Goal: Task Accomplishment & Management: Manage account settings

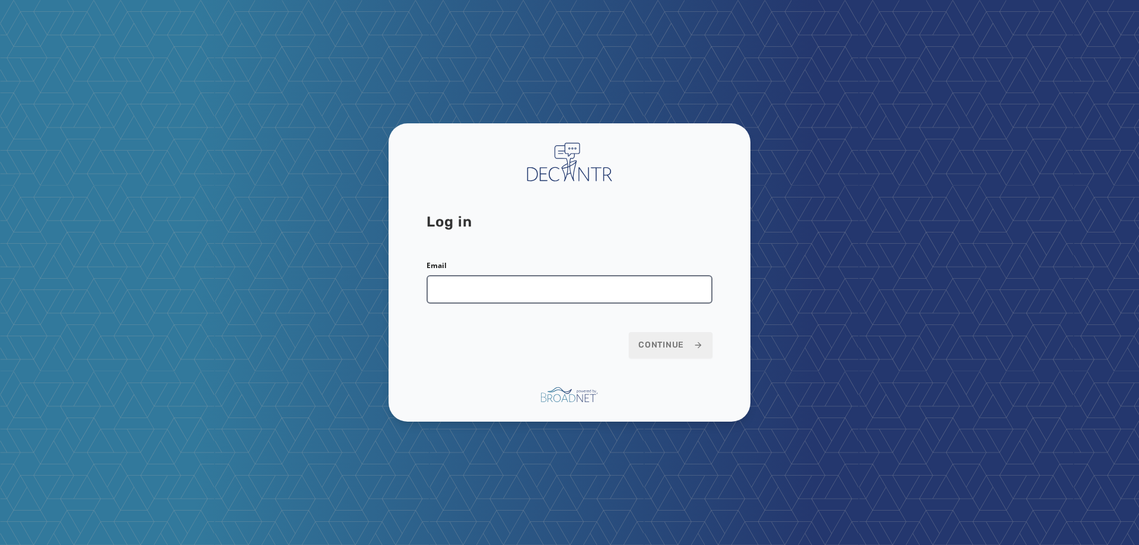
click at [500, 287] on input "Email" at bounding box center [570, 289] width 286 height 28
type input "**********"
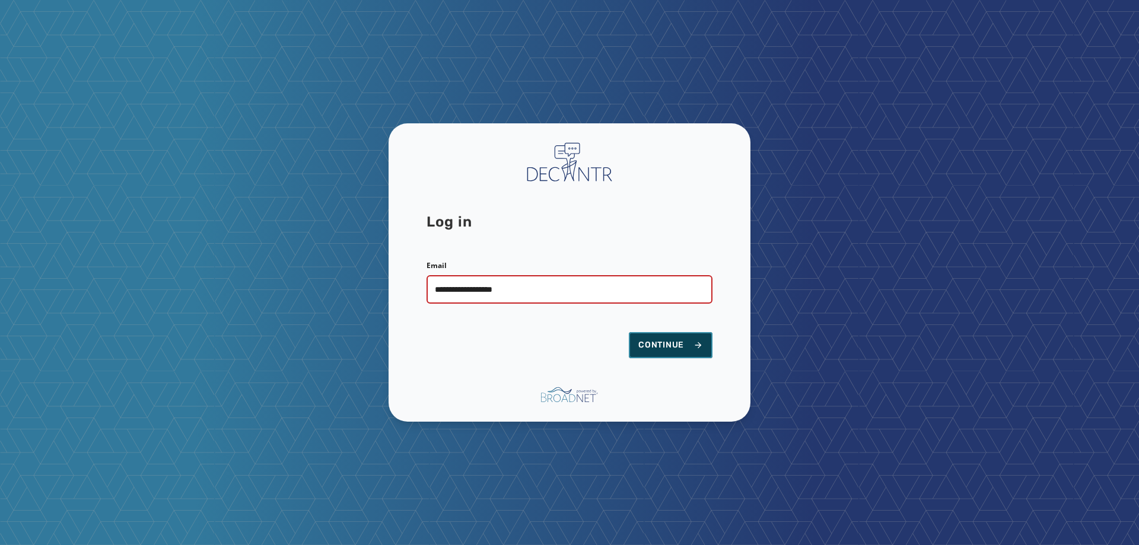
click at [691, 353] on button "Continue" at bounding box center [671, 345] width 84 height 26
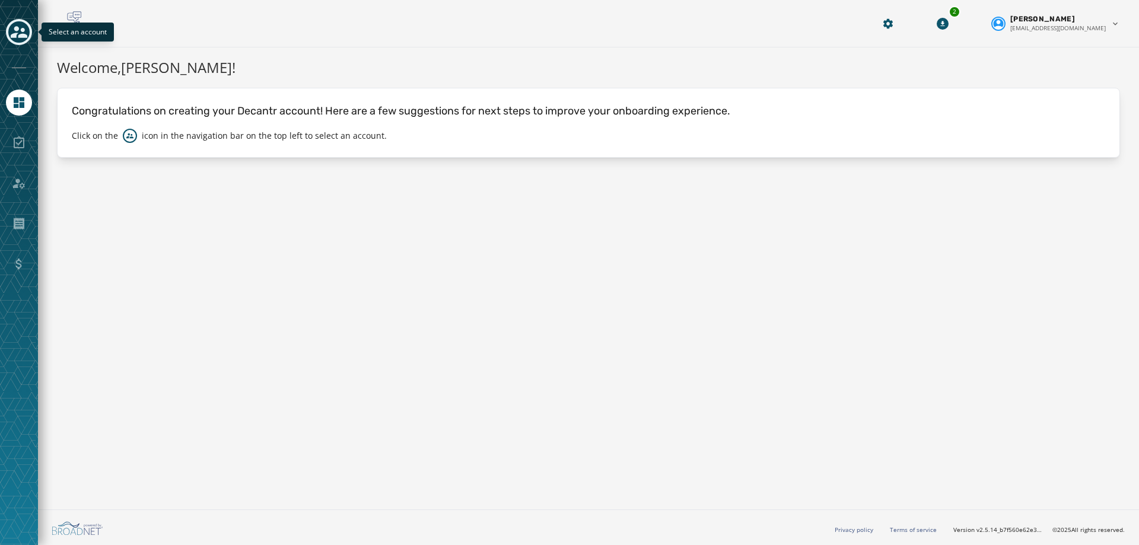
click at [14, 30] on icon "Toggle account select drawer" at bounding box center [19, 32] width 17 height 17
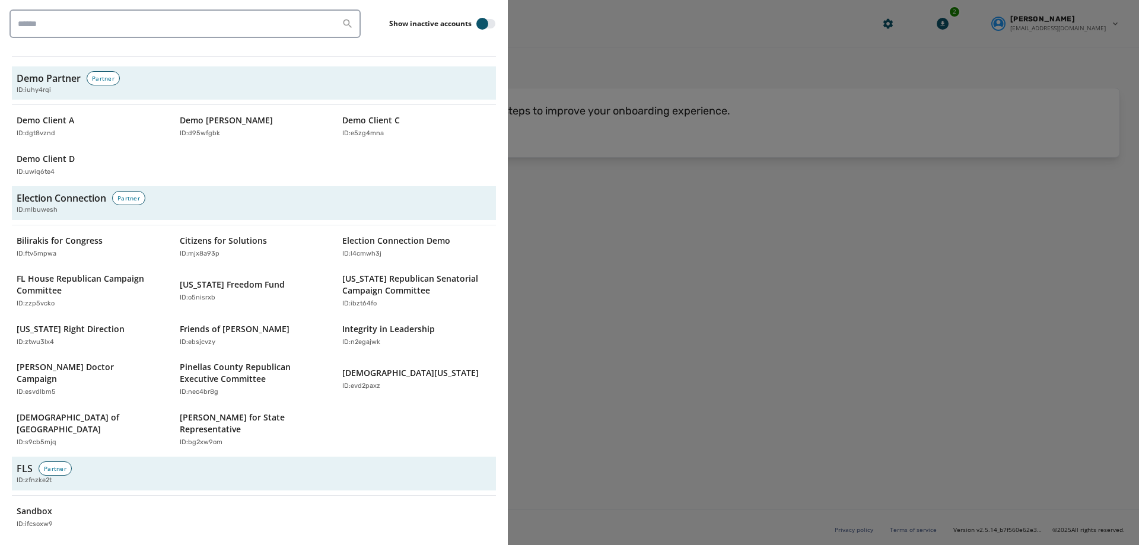
scroll to position [1602, 0]
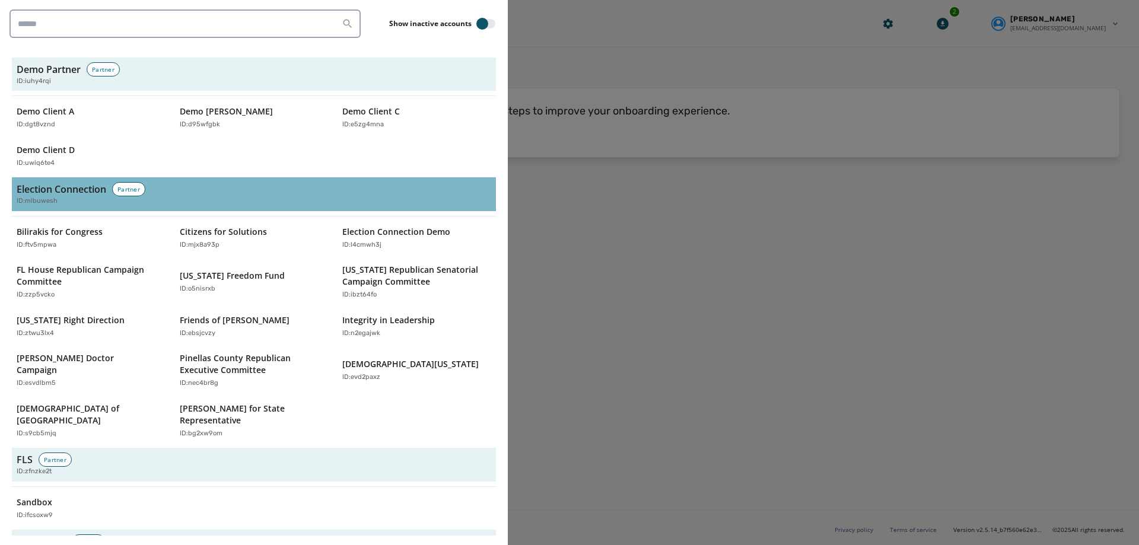
click at [194, 182] on div "Election Connection Partner ID: mlbuwesh" at bounding box center [254, 194] width 475 height 24
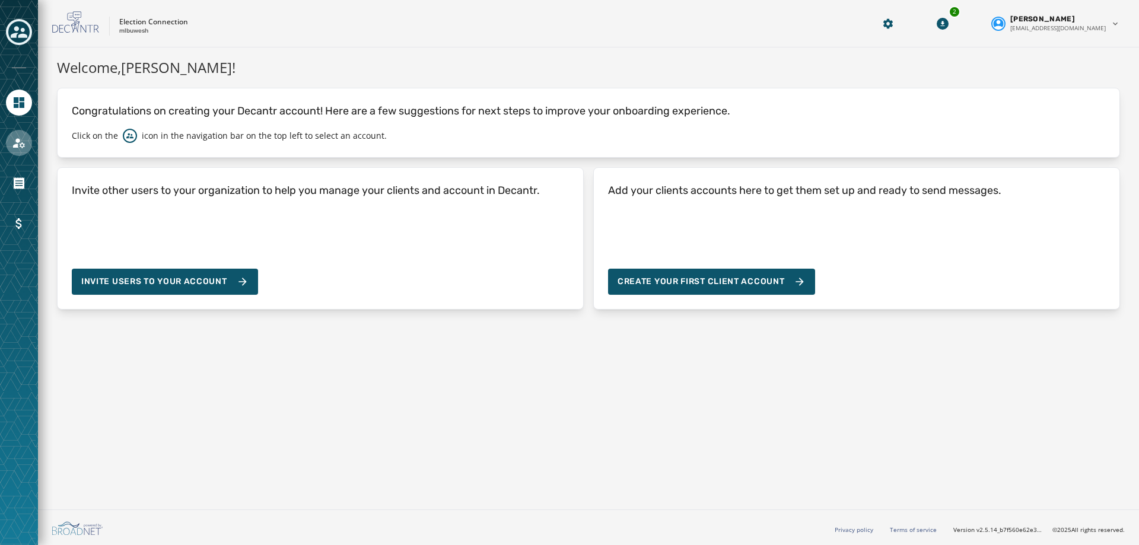
click at [17, 148] on icon "Navigate to Account" at bounding box center [19, 143] width 14 height 14
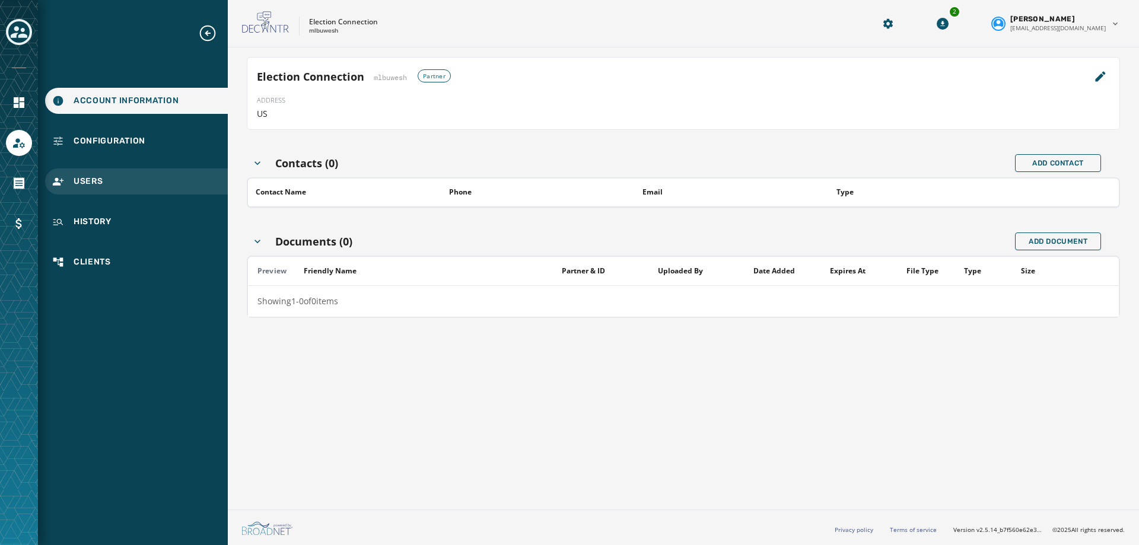
click at [111, 186] on div "Users" at bounding box center [136, 182] width 183 height 26
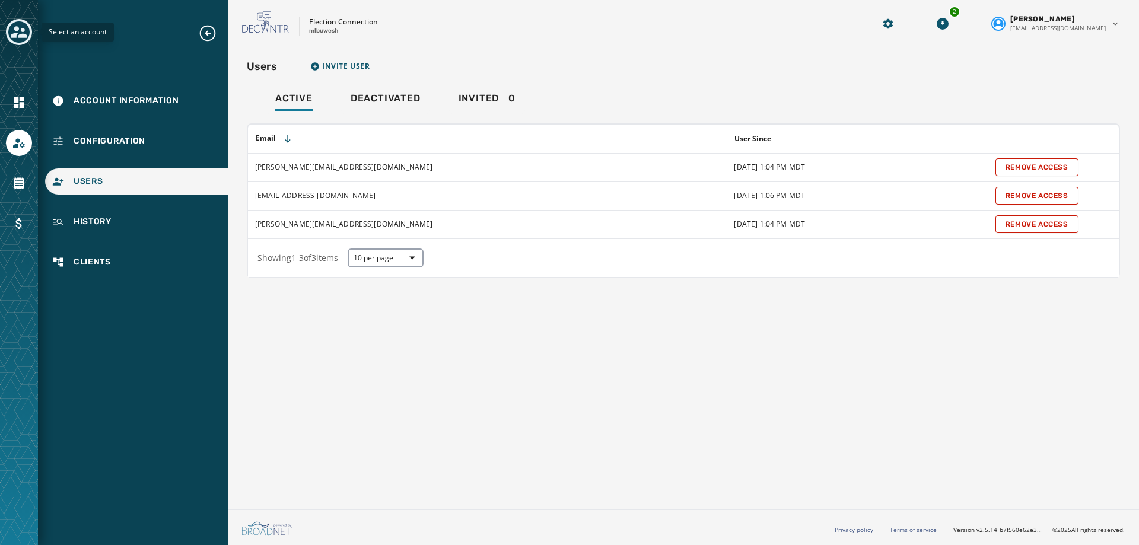
click at [11, 28] on icon "Toggle account select drawer" at bounding box center [19, 32] width 17 height 17
